Goal: Task Accomplishment & Management: Manage account settings

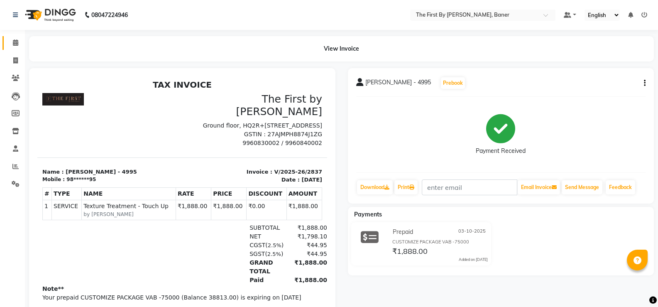
click at [14, 44] on icon at bounding box center [15, 42] width 5 height 6
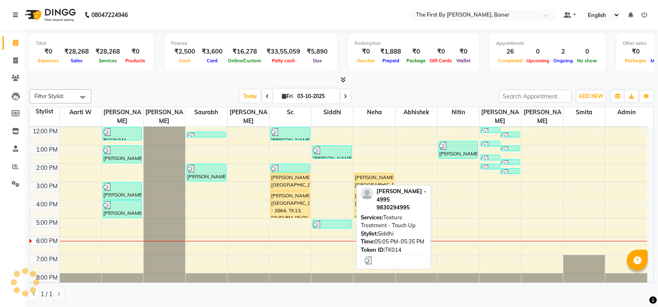
scroll to position [0, 0]
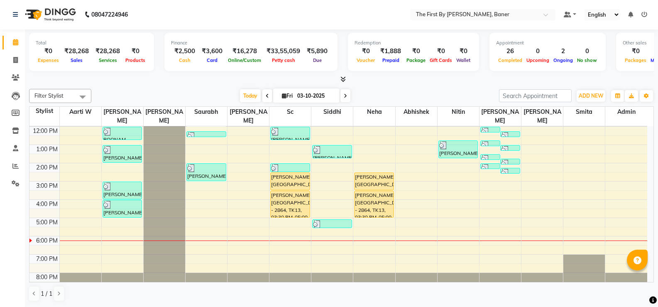
click at [245, 208] on div "8:00 AM 9:00 AM 10:00 AM 11:00 AM 12:00 PM 1:00 PM 2:00 PM 3:00 PM 4:00 PM 5:00…" at bounding box center [338, 172] width 618 height 237
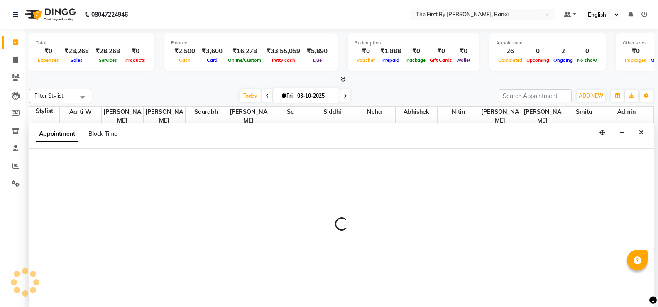
select select "49040"
select select "tentative"
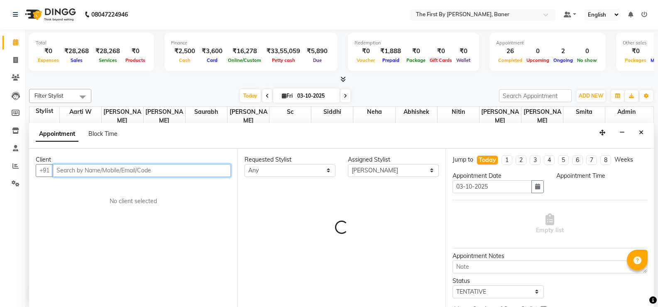
select select "990"
click at [56, 160] on div "Client" at bounding box center [133, 159] width 195 height 9
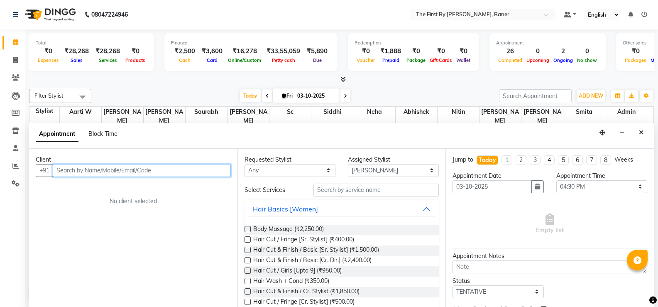
click at [61, 167] on input "text" at bounding box center [142, 170] width 178 height 13
paste input "9415222623"
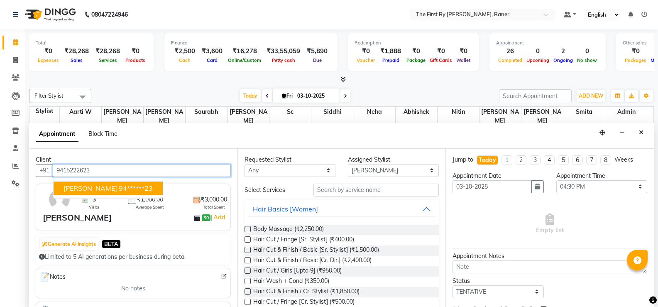
click at [98, 187] on span "[PERSON_NAME]" at bounding box center [91, 188] width 54 height 8
type input "94******23"
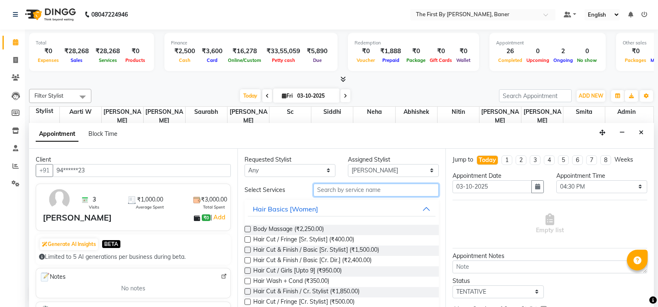
click at [332, 191] on input "text" at bounding box center [375, 190] width 125 height 13
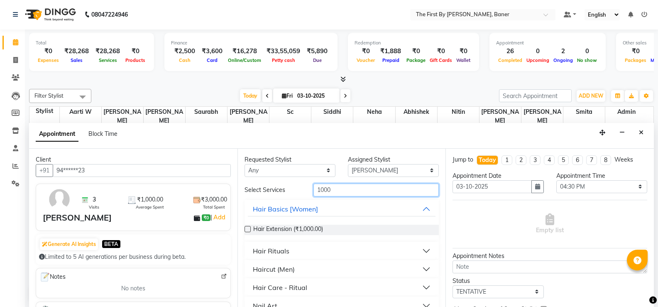
type input "1000"
drag, startPoint x: 290, startPoint y: 267, endPoint x: 289, endPoint y: 273, distance: 5.9
click at [289, 271] on div "Haircut (Men)" at bounding box center [274, 269] width 42 height 10
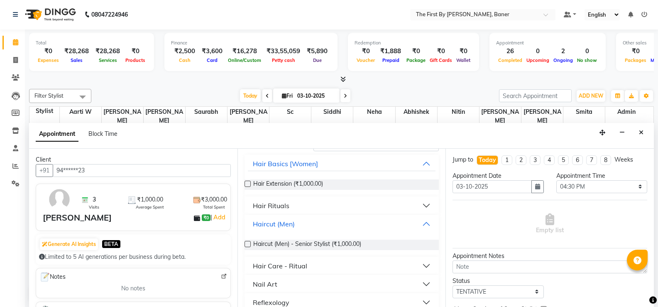
scroll to position [93, 0]
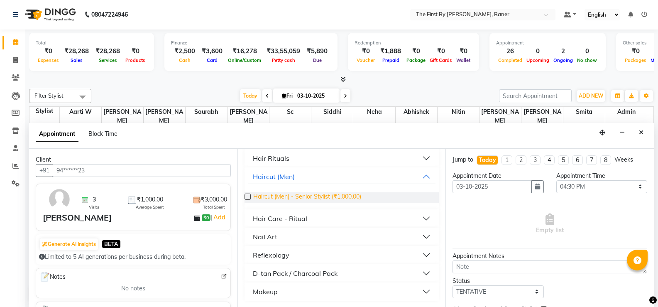
click at [297, 197] on span "Haircut (Men) - Senior Stylist (₹1,000.00)" at bounding box center [307, 197] width 108 height 10
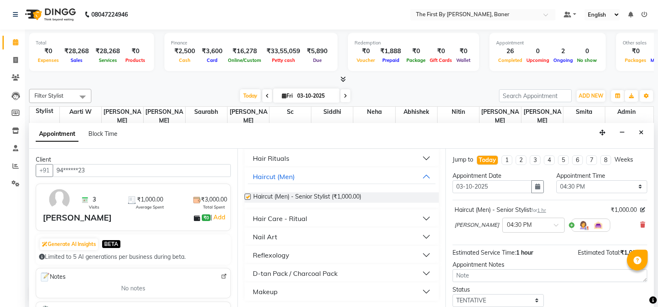
checkbox input "false"
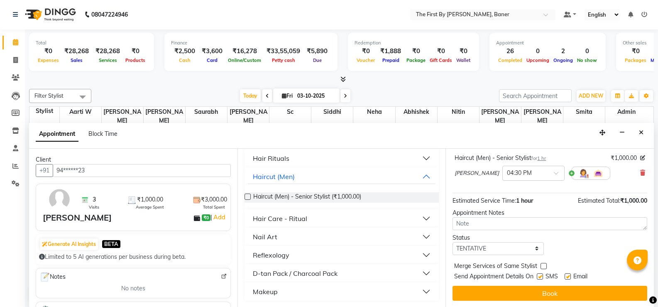
scroll to position [52, 0]
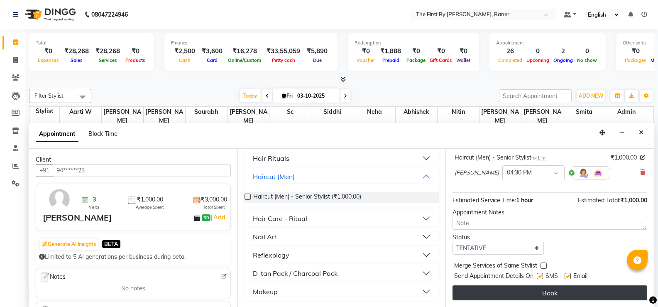
click at [508, 296] on button "Book" at bounding box center [550, 292] width 195 height 15
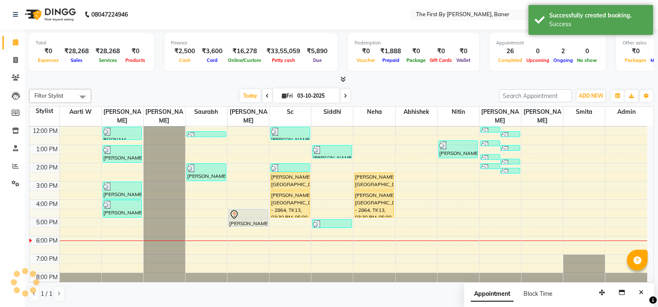
scroll to position [0, 0]
click at [247, 210] on div at bounding box center [248, 215] width 38 height 10
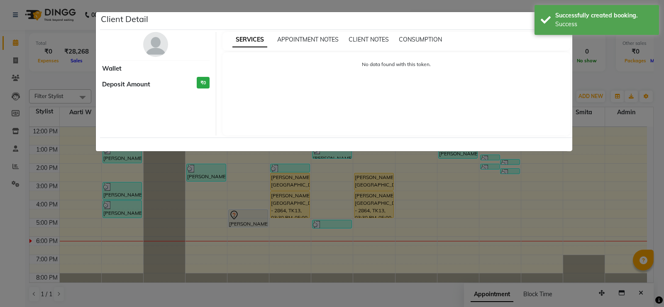
select select "7"
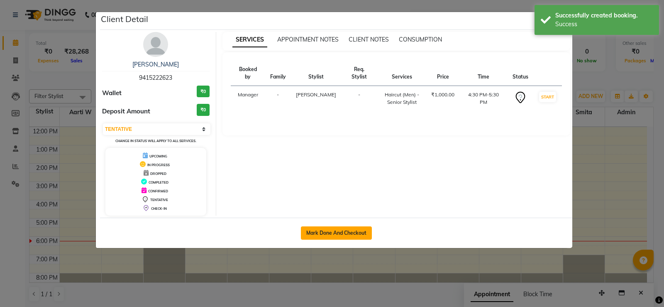
click at [359, 229] on button "Mark Done And Checkout" at bounding box center [336, 232] width 71 height 13
select select "service"
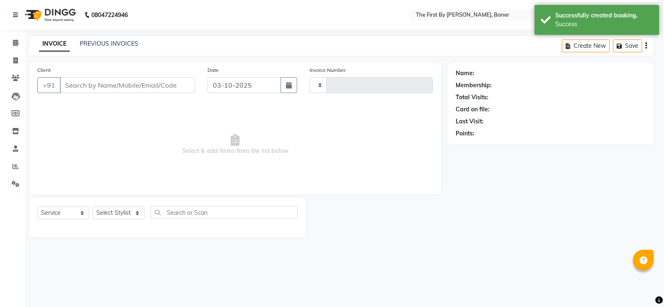
type input "2838"
select select "6411"
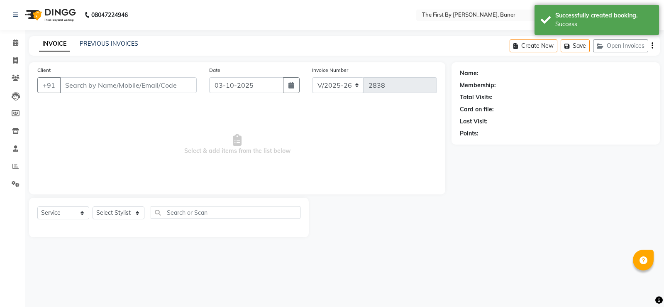
type input "94******23"
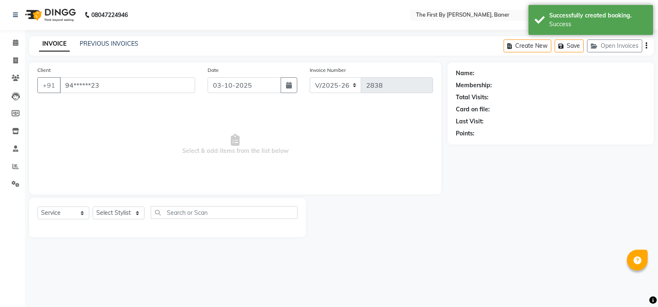
select select "49040"
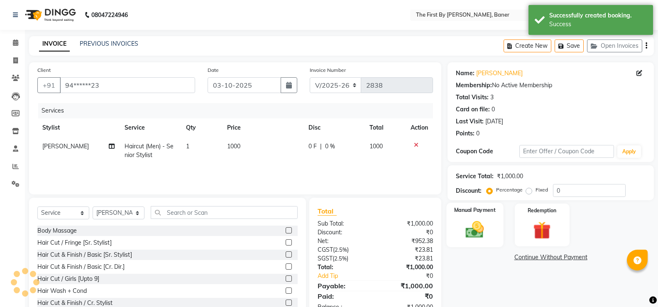
click at [468, 218] on div "Manual Payment" at bounding box center [475, 225] width 57 height 44
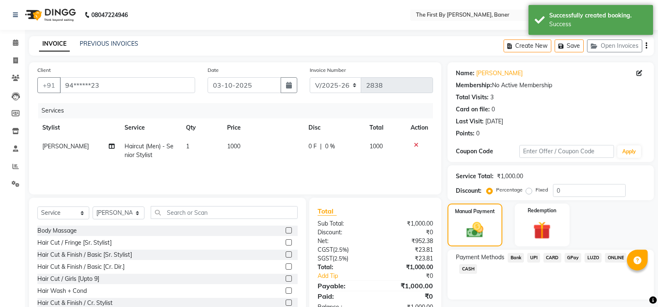
click at [480, 266] on div "Payment Methods Bank UPI CARD GPay LUZO ONLINE CASH" at bounding box center [551, 264] width 190 height 22
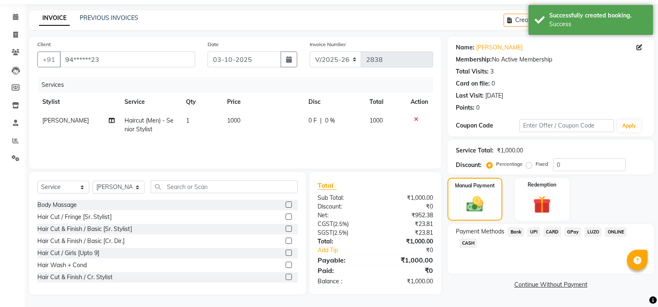
click at [475, 243] on span "CASH" at bounding box center [468, 243] width 18 height 10
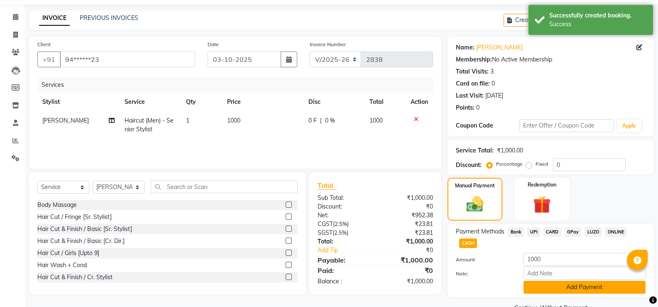
click at [546, 287] on button "Add Payment" at bounding box center [585, 287] width 122 height 13
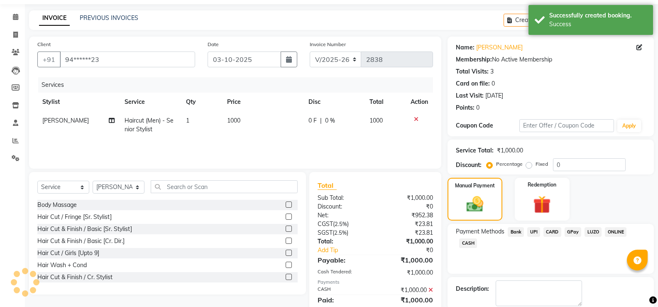
click at [541, 295] on main "INVOICE PREVIOUS INVOICES Create New Save Open Invoices Client +91 94******23 D…" at bounding box center [341, 180] width 633 height 340
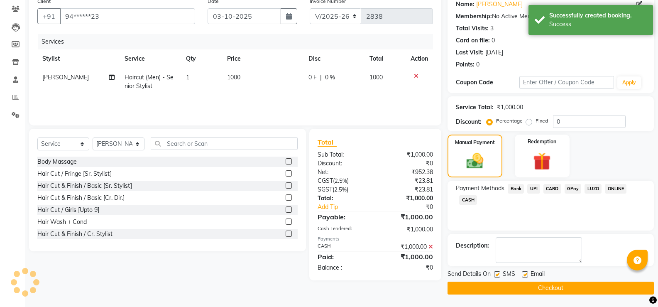
click at [540, 291] on button "Checkout" at bounding box center [551, 288] width 206 height 13
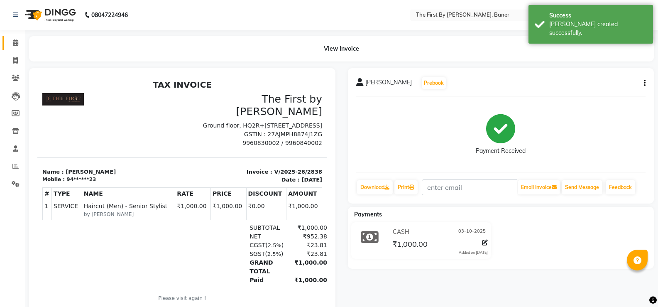
click at [15, 38] on link "Calendar" at bounding box center [12, 43] width 20 height 14
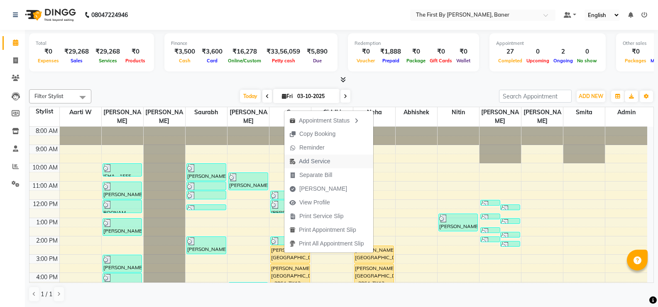
click at [301, 159] on span "Add Service" at bounding box center [314, 161] width 31 height 9
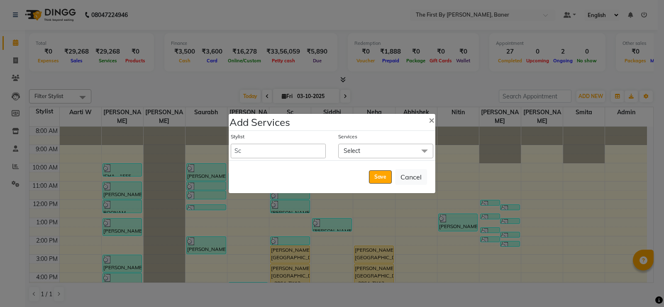
click at [429, 121] on span "×" at bounding box center [432, 119] width 6 height 12
select select "49005"
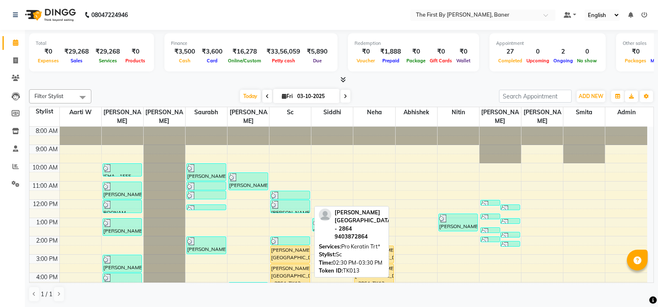
click at [294, 248] on div "[PERSON_NAME][GEOGRAPHIC_DATA] - 2864, TK13, 02:30 PM-03:30 PM, Pro Keratin Trt*" at bounding box center [290, 254] width 39 height 17
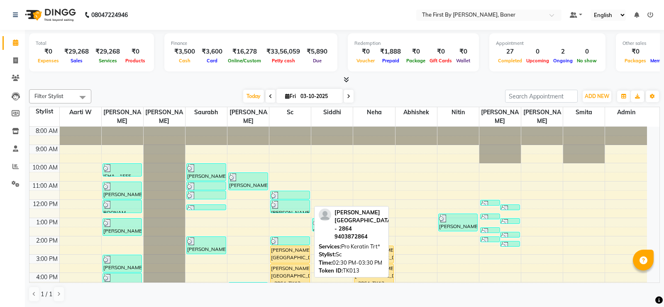
select select "1"
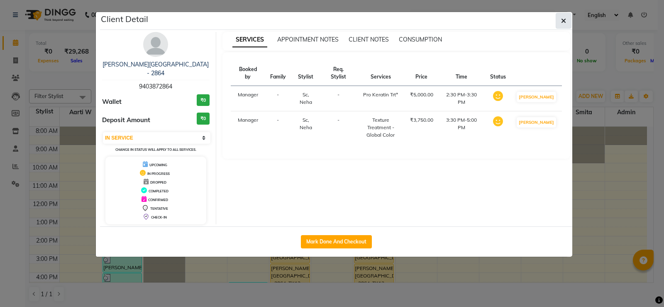
click at [564, 19] on icon "button" at bounding box center [563, 20] width 5 height 7
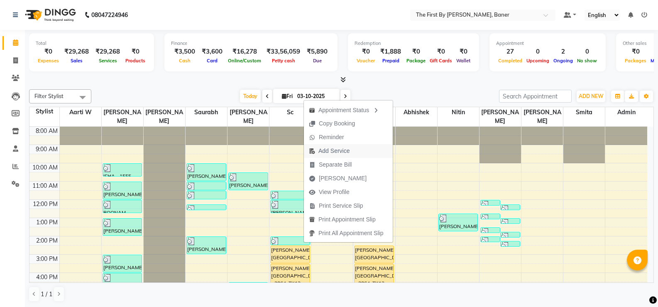
click at [334, 148] on span "Add Service" at bounding box center [333, 151] width 31 height 9
select select "49041"
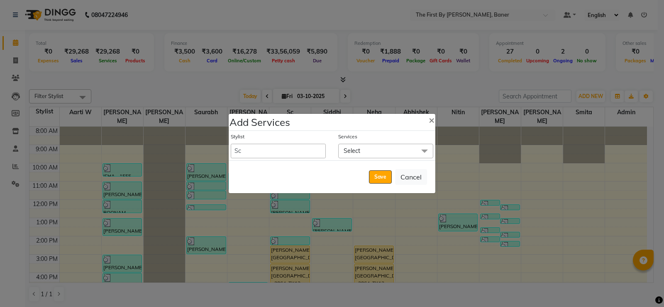
click at [401, 161] on div "Save Cancel" at bounding box center [332, 176] width 207 height 33
click at [384, 150] on span "Select" at bounding box center [385, 151] width 95 height 15
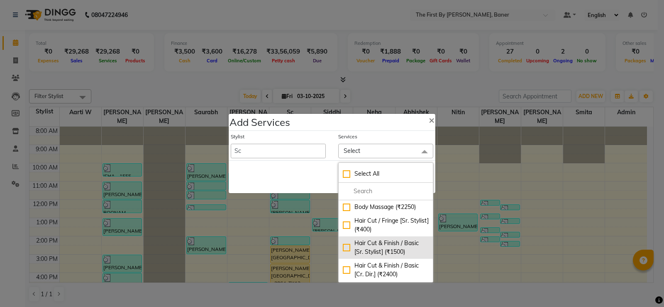
click at [385, 243] on div "Hair Cut & Finish / Basic [Sr. Stylist] (₹1500)" at bounding box center [386, 247] width 86 height 17
checkbox (₹1500)"] "true"
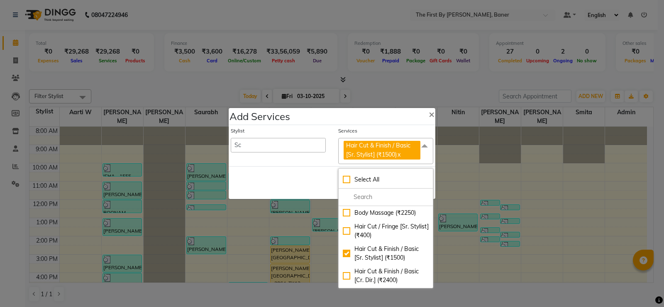
click at [298, 179] on div "Save Cancel" at bounding box center [332, 182] width 207 height 33
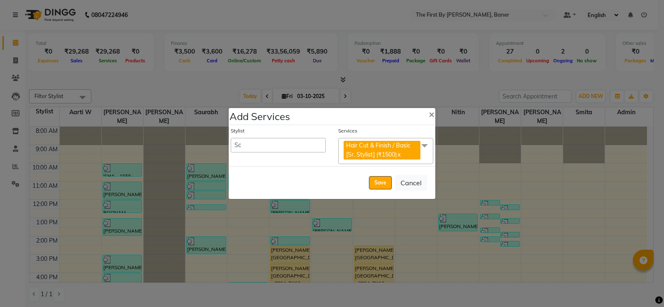
drag, startPoint x: 377, startPoint y: 182, endPoint x: 377, endPoint y: 192, distance: 10.0
click at [377, 182] on button "Save" at bounding box center [380, 182] width 23 height 13
select select "49005"
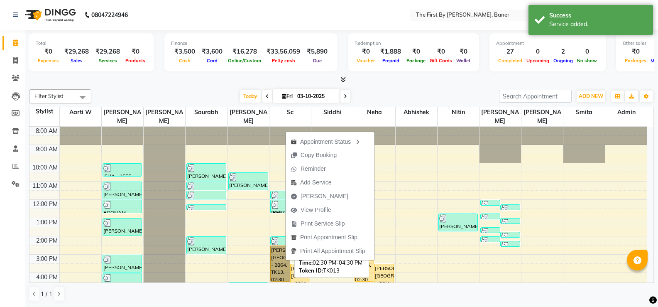
click at [279, 260] on link "[PERSON_NAME][GEOGRAPHIC_DATA] - 2864, TK13, 02:30 PM-04:30 PM, Pro Keratin Trt…" at bounding box center [280, 263] width 20 height 36
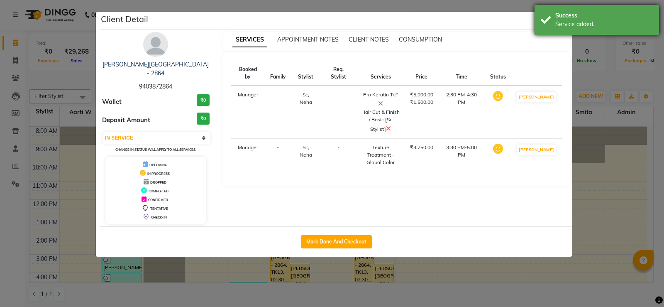
click at [540, 23] on div "Success Service added." at bounding box center [597, 20] width 125 height 30
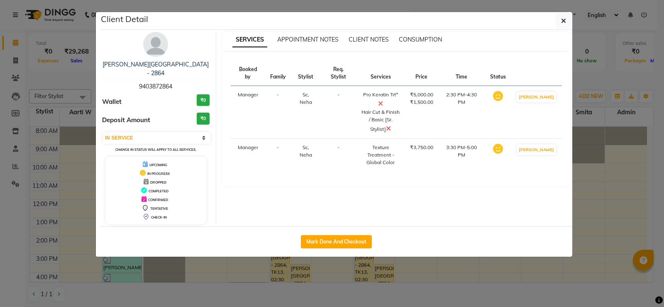
drag, startPoint x: 144, startPoint y: 135, endPoint x: 127, endPoint y: 140, distance: 18.3
click at [142, 136] on div "Select IN SERVICE CONFIRMED TENTATIVE CHECK IN MARK DONE DROPPED UPCOMING Chang…" at bounding box center [156, 142] width 108 height 22
click at [126, 132] on select "Select IN SERVICE CONFIRMED TENTATIVE CHECK IN MARK DONE DROPPED UPCOMING" at bounding box center [157, 138] width 108 height 12
select select "7"
click at [103, 132] on select "Select IN SERVICE CONFIRMED TENTATIVE CHECK IN MARK DONE DROPPED UPCOMING" at bounding box center [157, 138] width 108 height 12
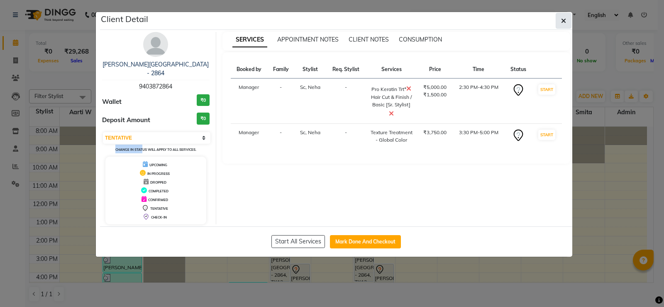
drag, startPoint x: 564, startPoint y: 17, endPoint x: 500, endPoint y: 84, distance: 92.8
click at [564, 17] on span "button" at bounding box center [563, 21] width 5 height 8
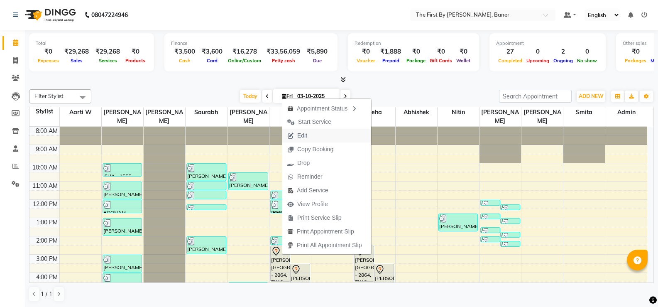
click at [301, 135] on span "Edit" at bounding box center [302, 135] width 10 height 9
select select "49041"
select select "tentative"
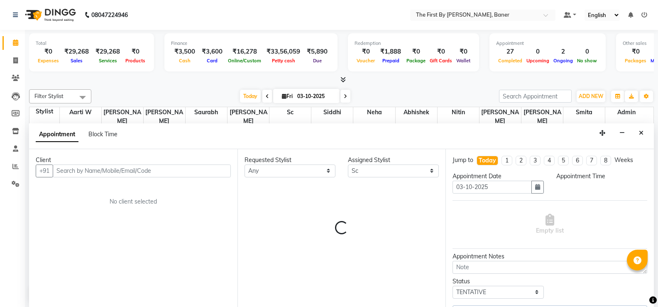
scroll to position [73, 0]
select select "870"
select select "3211"
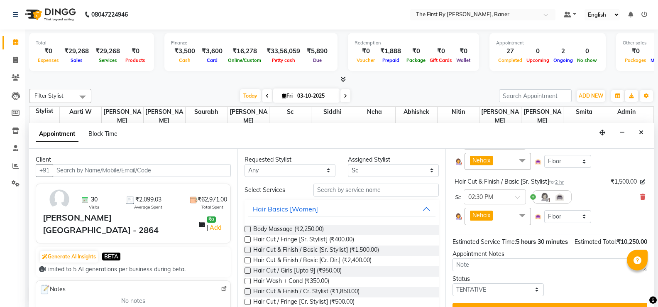
scroll to position [166, 0]
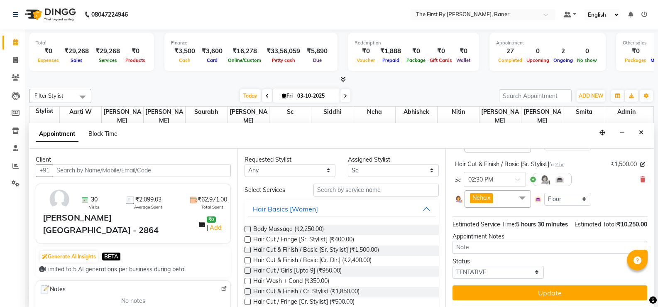
click at [490, 195] on link "x" at bounding box center [489, 197] width 4 height 7
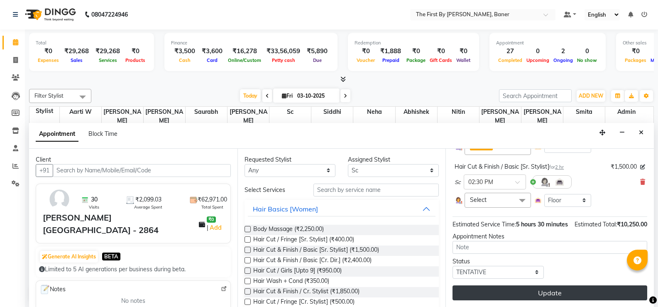
click at [517, 298] on button "Update" at bounding box center [550, 292] width 195 height 15
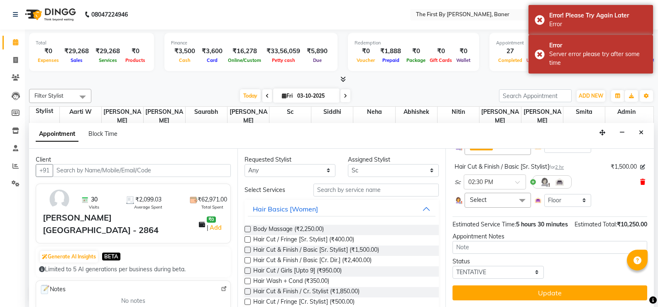
click at [640, 179] on icon at bounding box center [642, 182] width 5 height 6
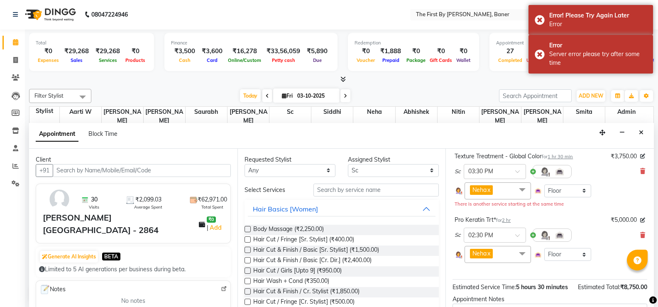
scroll to position [125, 0]
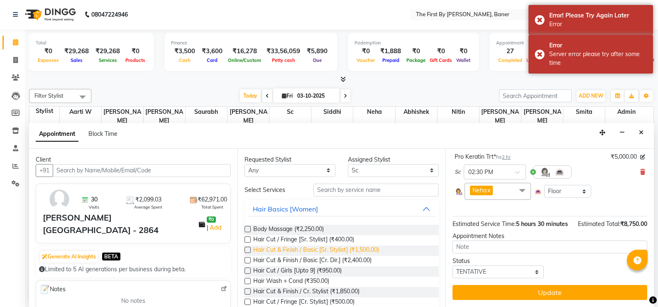
click at [350, 250] on span "Hair Cut & Finish / Basic [Sr. Stylist] (₹1,500.00)" at bounding box center [316, 250] width 126 height 10
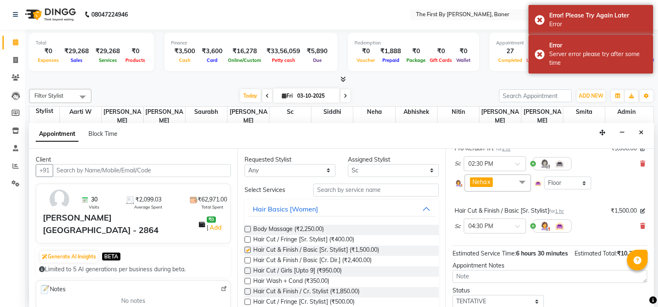
checkbox input "false"
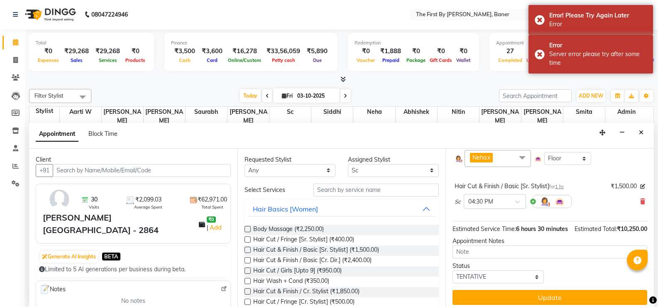
scroll to position [154, 0]
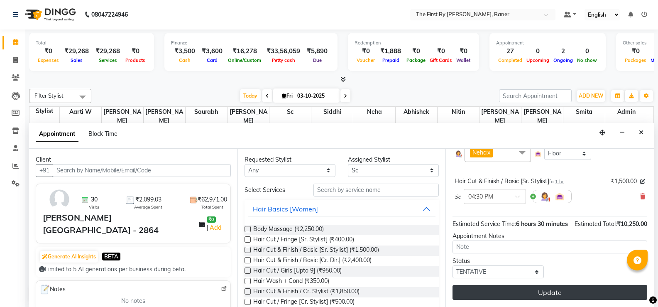
click at [502, 293] on button "Update" at bounding box center [550, 292] width 195 height 15
click at [553, 295] on button "Update" at bounding box center [550, 292] width 195 height 15
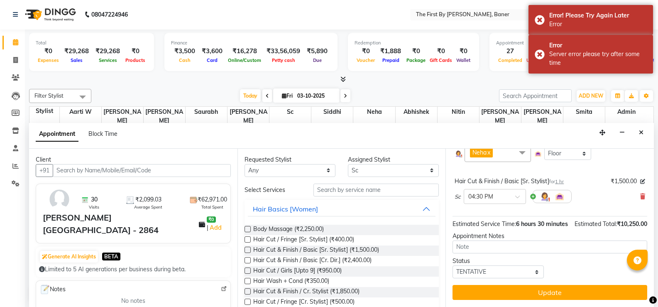
click at [642, 133] on icon "Close" at bounding box center [641, 133] width 5 height 6
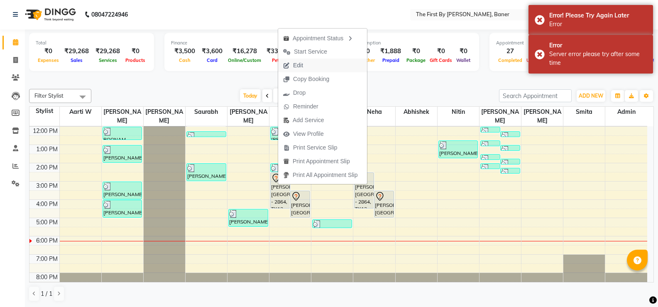
click at [302, 67] on span "Edit" at bounding box center [298, 65] width 10 height 9
select select "tentative"
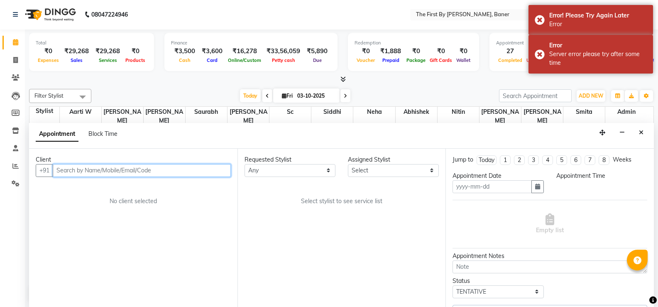
type input "03-10-2025"
select select "870"
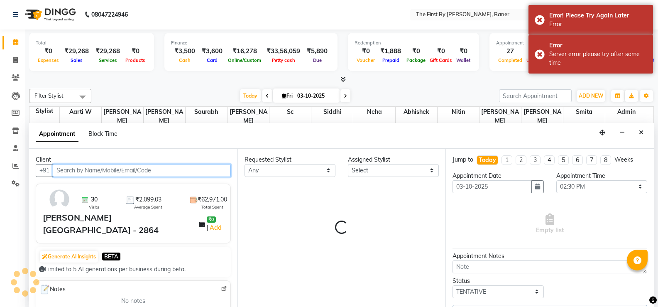
select select "49041"
select select "3211"
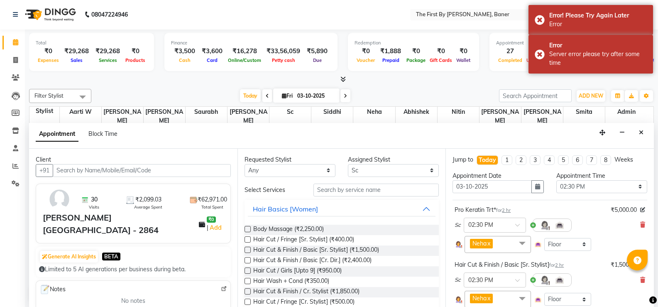
drag, startPoint x: 346, startPoint y: 250, endPoint x: 399, endPoint y: 251, distance: 53.2
click at [346, 249] on span "Hair Cut & Finish / Basic [Sr. Stylist] (₹1,500.00)" at bounding box center [316, 250] width 126 height 10
checkbox input "false"
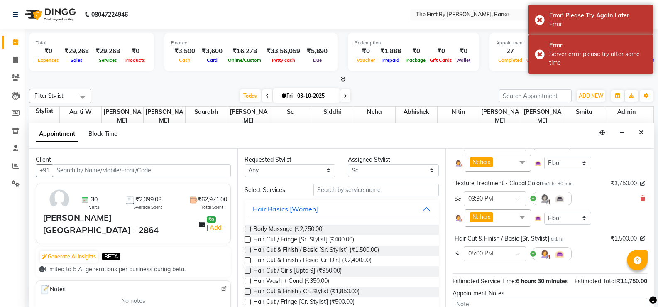
scroll to position [202, 0]
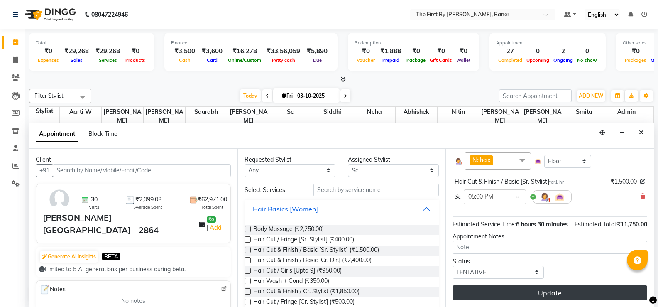
click at [518, 289] on button "Update" at bounding box center [550, 292] width 195 height 15
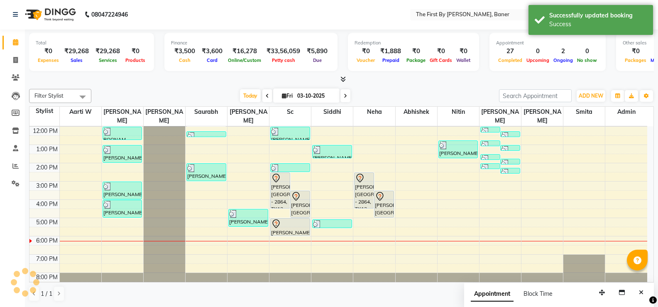
scroll to position [0, 0]
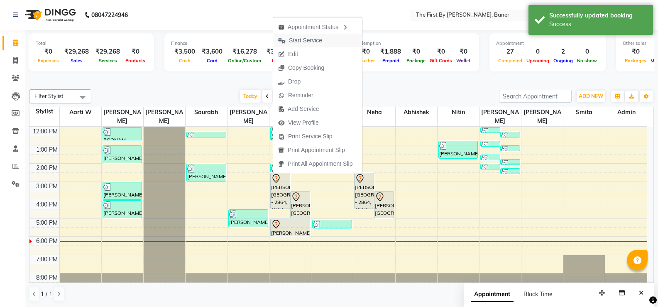
click at [293, 40] on span "Start Service" at bounding box center [305, 40] width 33 height 9
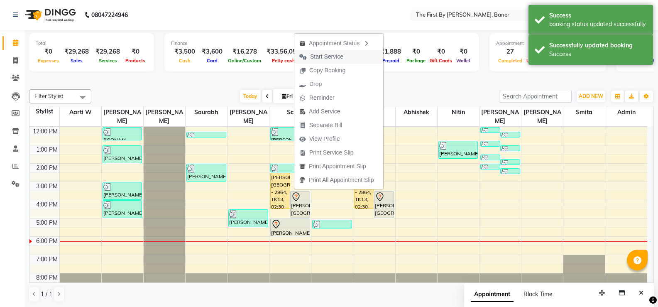
click at [310, 59] on span "Start Service" at bounding box center [326, 56] width 33 height 9
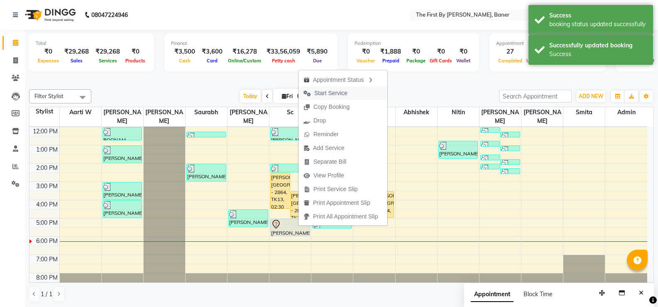
click at [316, 94] on span "Start Service" at bounding box center [330, 93] width 33 height 9
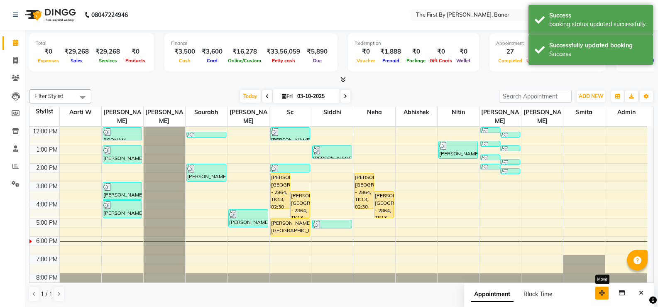
drag, startPoint x: 603, startPoint y: 294, endPoint x: 551, endPoint y: 281, distance: 53.8
click at [599, 290] on icon "button" at bounding box center [602, 293] width 6 height 6
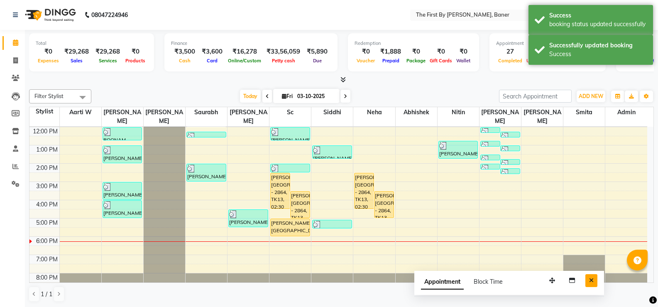
click at [587, 278] on button "Close" at bounding box center [591, 280] width 12 height 13
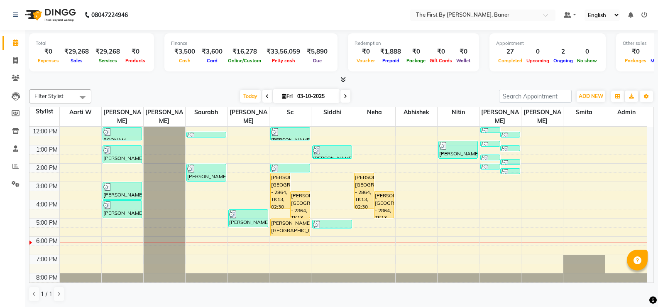
scroll to position [0, 0]
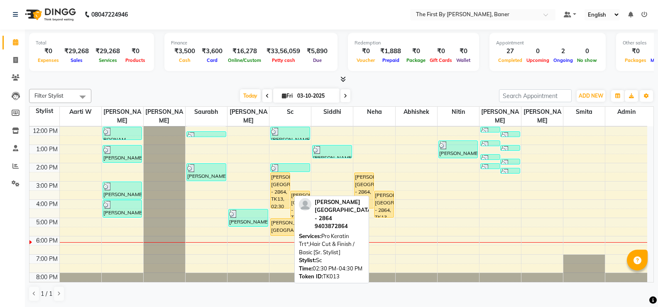
click at [277, 179] on div "[PERSON_NAME][GEOGRAPHIC_DATA] - 2864, TK13, 02:30 PM-04:30 PM, Pro Keratin Trt…" at bounding box center [280, 190] width 19 height 35
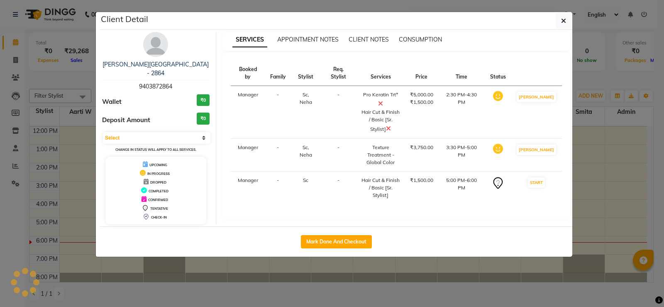
select select "1"
click at [159, 63] on link "[PERSON_NAME][GEOGRAPHIC_DATA] - 2864" at bounding box center [156, 69] width 106 height 16
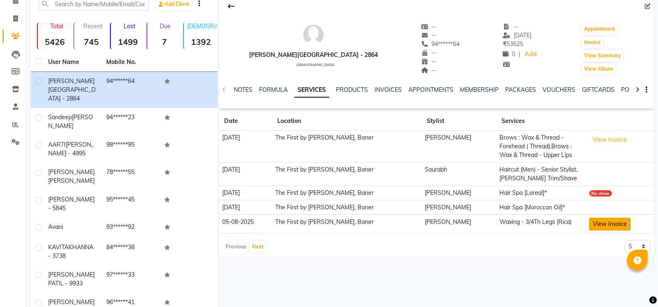
scroll to position [83, 0]
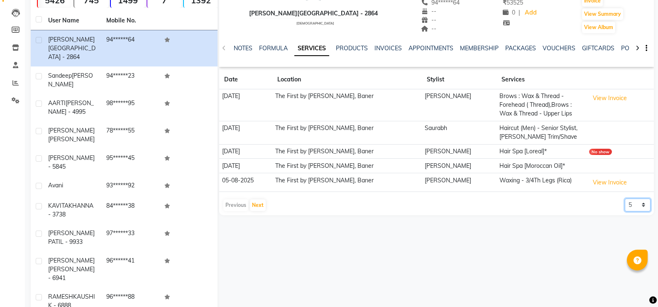
click at [634, 207] on select "5 10 50 100 500" at bounding box center [638, 204] width 26 height 13
select select "500"
click at [625, 198] on select "5 10 50 100 500" at bounding box center [638, 204] width 26 height 13
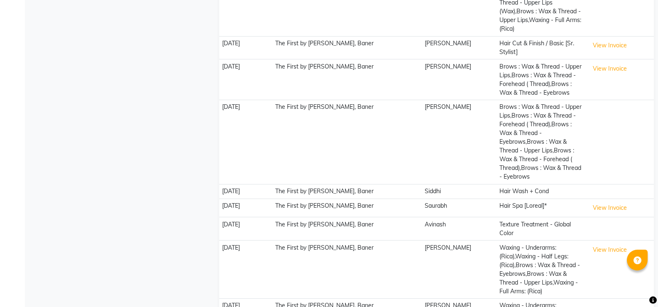
scroll to position [1205, 0]
